Goal: Task Accomplishment & Management: Manage account settings

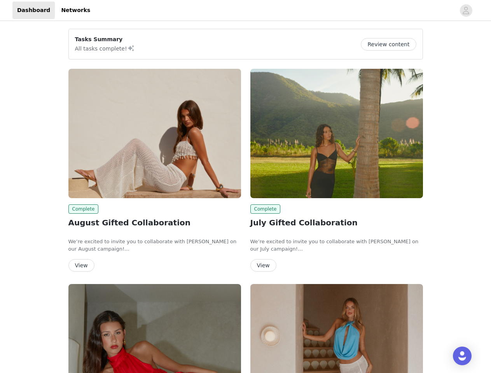
click at [245, 186] on div "Complete July Gifted Collaboration We’re excited to invite you to collaborate w…" at bounding box center [336, 171] width 182 height 215
click at [245, 10] on div at bounding box center [275, 10] width 360 height 17
click at [466, 10] on icon "avatar" at bounding box center [465, 10] width 7 height 12
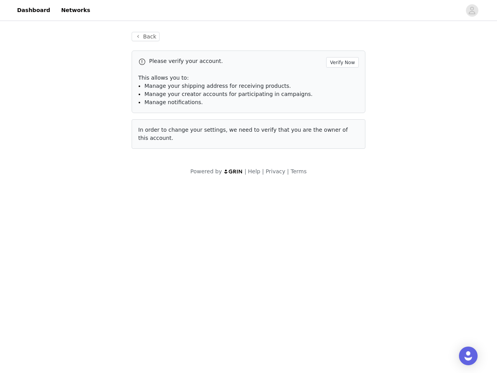
click at [155, 133] on span "In order to change your settings, we need to verify that you are the owner of t…" at bounding box center [243, 134] width 210 height 14
click at [82, 209] on body "Dashboard Networks Back Please verify your account. Verify Now This allows you …" at bounding box center [248, 186] width 497 height 373
click at [81, 265] on body "Dashboard Networks Back Please verify your account. Verify Now This allows you …" at bounding box center [248, 186] width 497 height 373
